Goal: Register for event/course

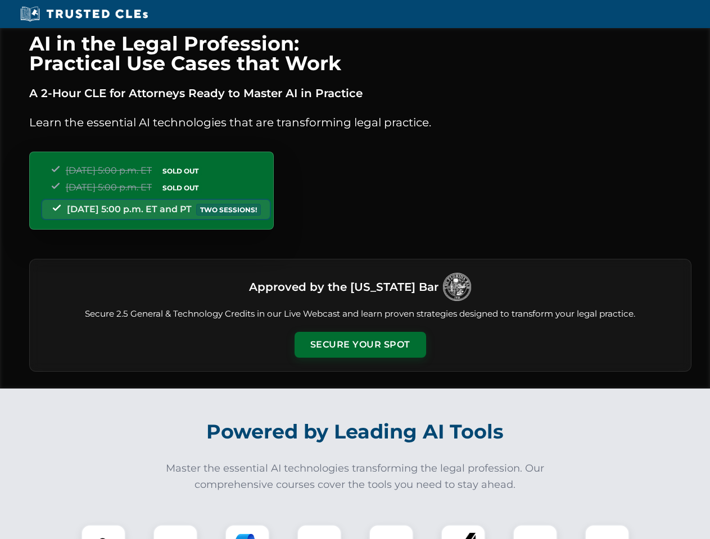
click at [360, 345] on button "Secure Your Spot" at bounding box center [359, 345] width 131 height 26
click at [103, 532] on img at bounding box center [103, 547] width 33 height 33
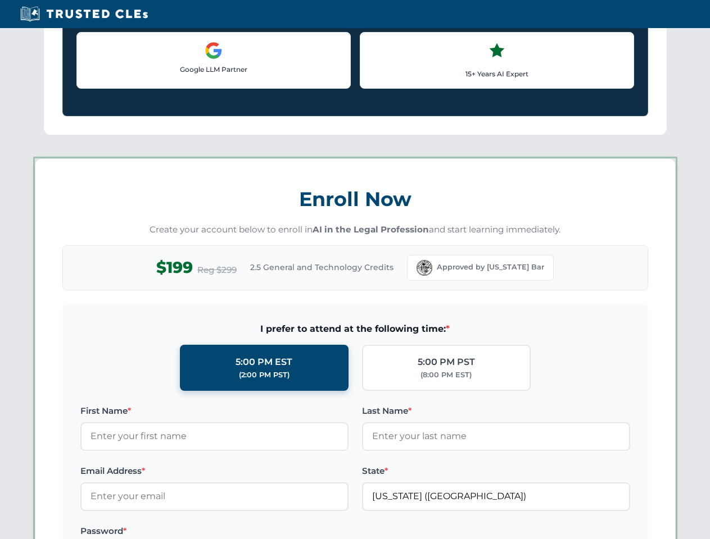
click at [247, 532] on label "Password *" at bounding box center [214, 531] width 268 height 13
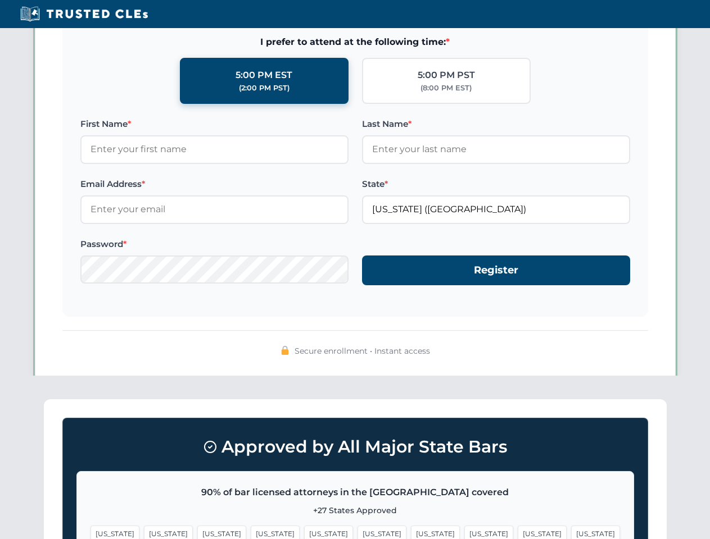
click at [517, 532] on span "[US_STATE]" at bounding box center [541, 534] width 49 height 16
